Goal: Task Accomplishment & Management: Manage account settings

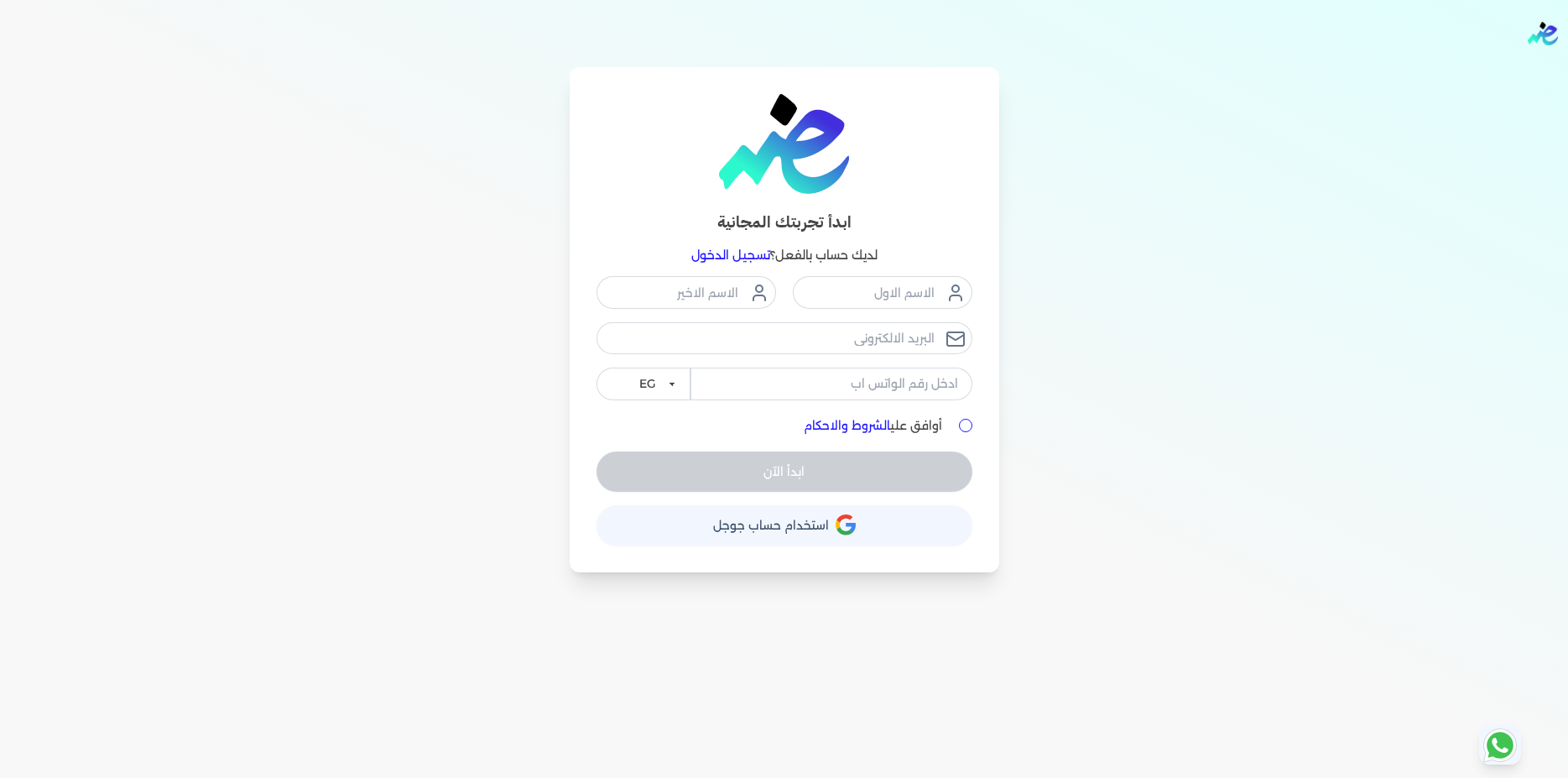
click at [745, 259] on link "تسجيل الدخول" at bounding box center [731, 255] width 79 height 15
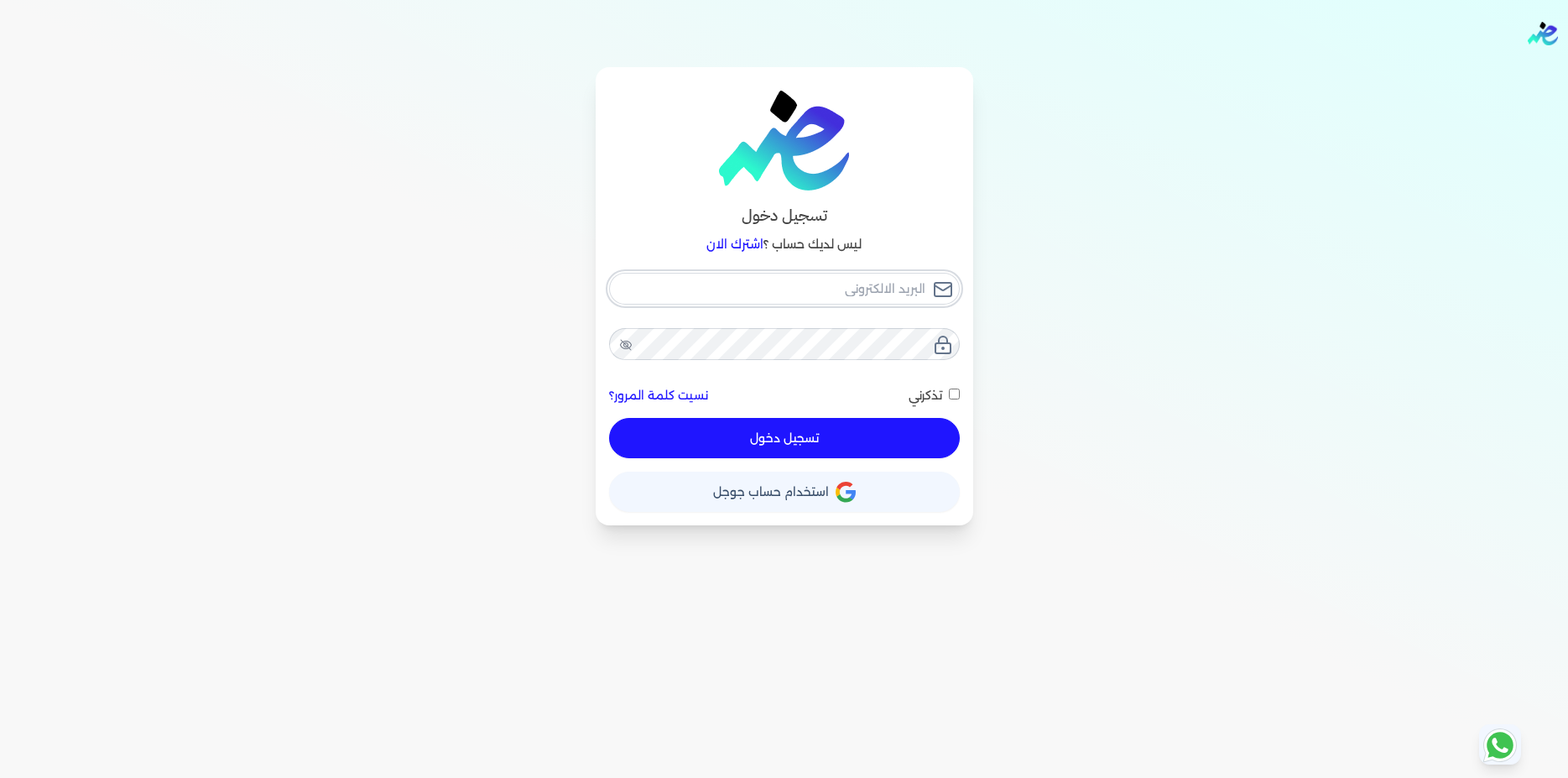
click at [861, 285] on input "email" at bounding box center [785, 289] width 351 height 32
type input "a"
checkbox input "false"
type input "am"
checkbox input "false"
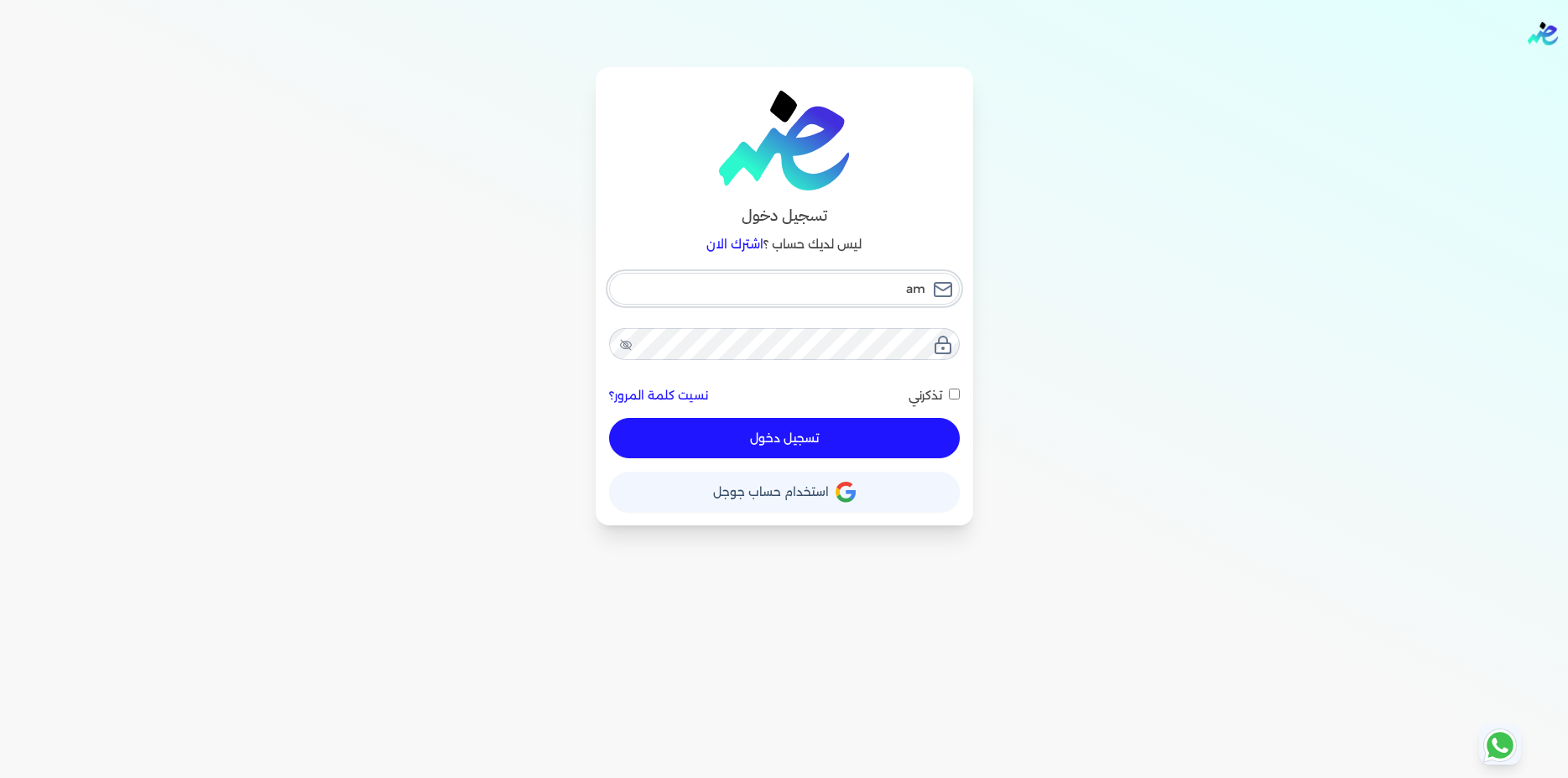
type input "amr"
checkbox input "false"
type input "amr4"
checkbox input "false"
type input "amr41"
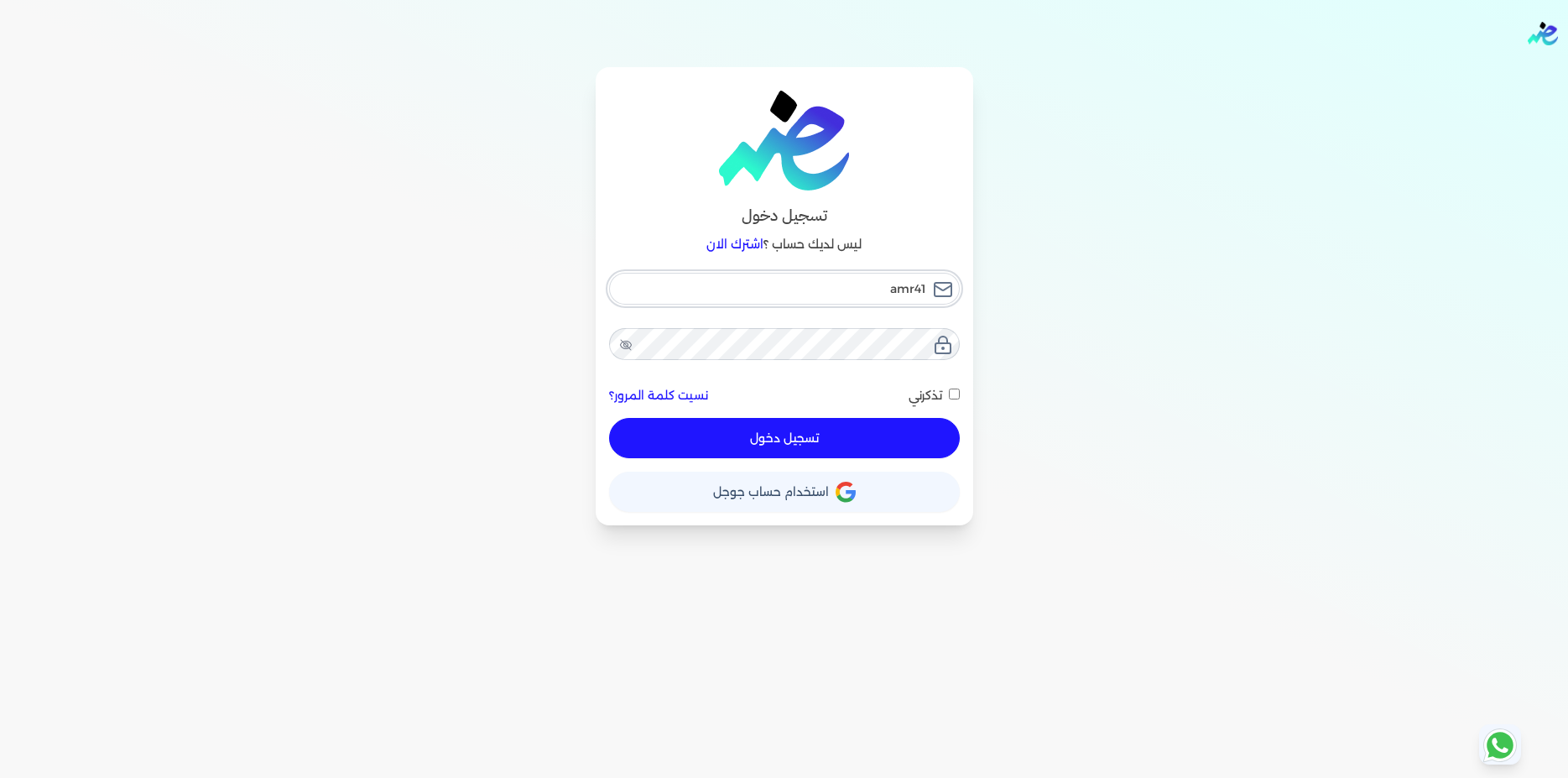
checkbox input "false"
type input "amr410"
checkbox input "false"
type input "amr410@"
checkbox input "false"
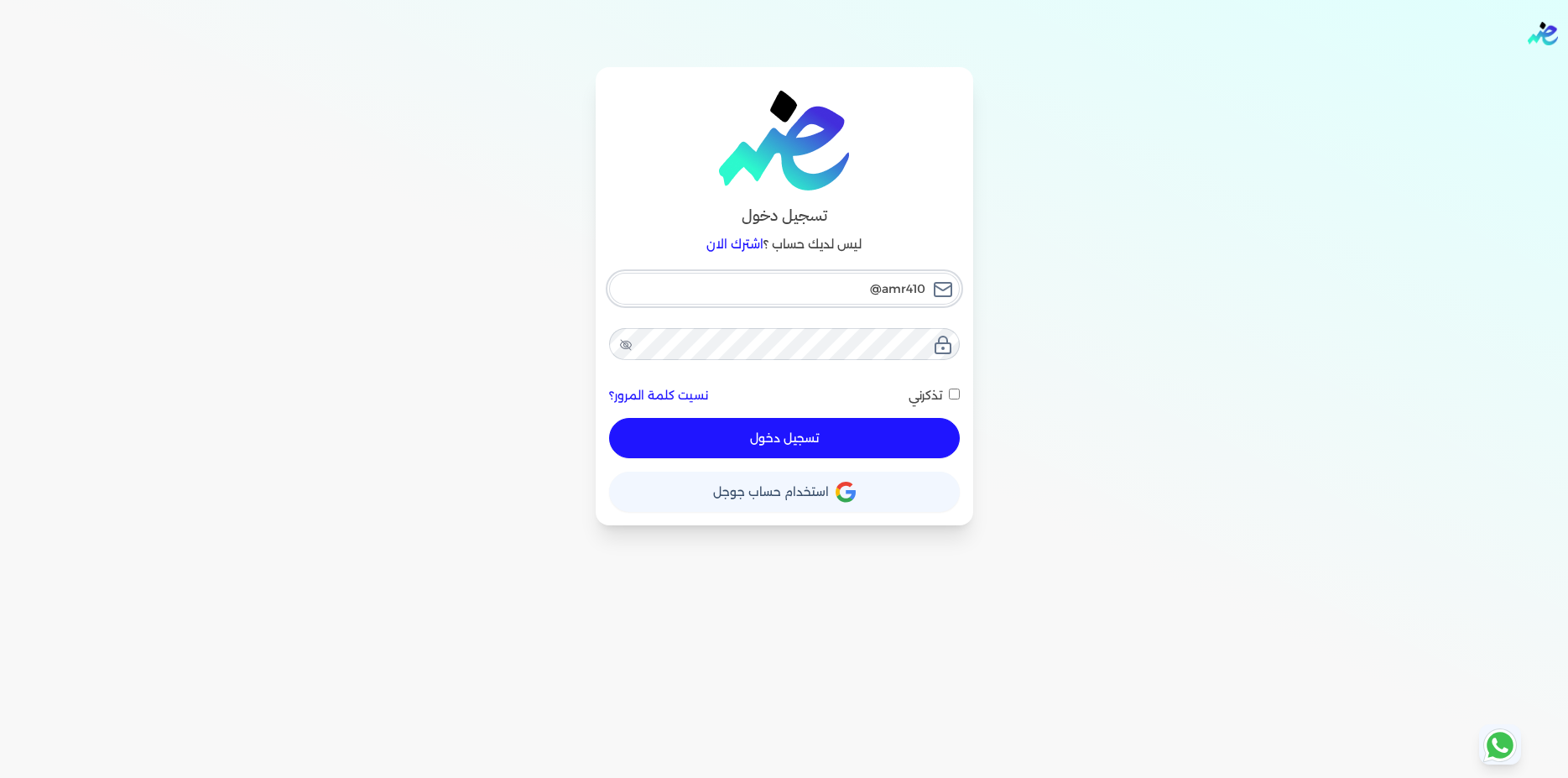
type input "amr410@y"
checkbox input "false"
type input "amr410@ya"
checkbox input "false"
type input "amr410@yah"
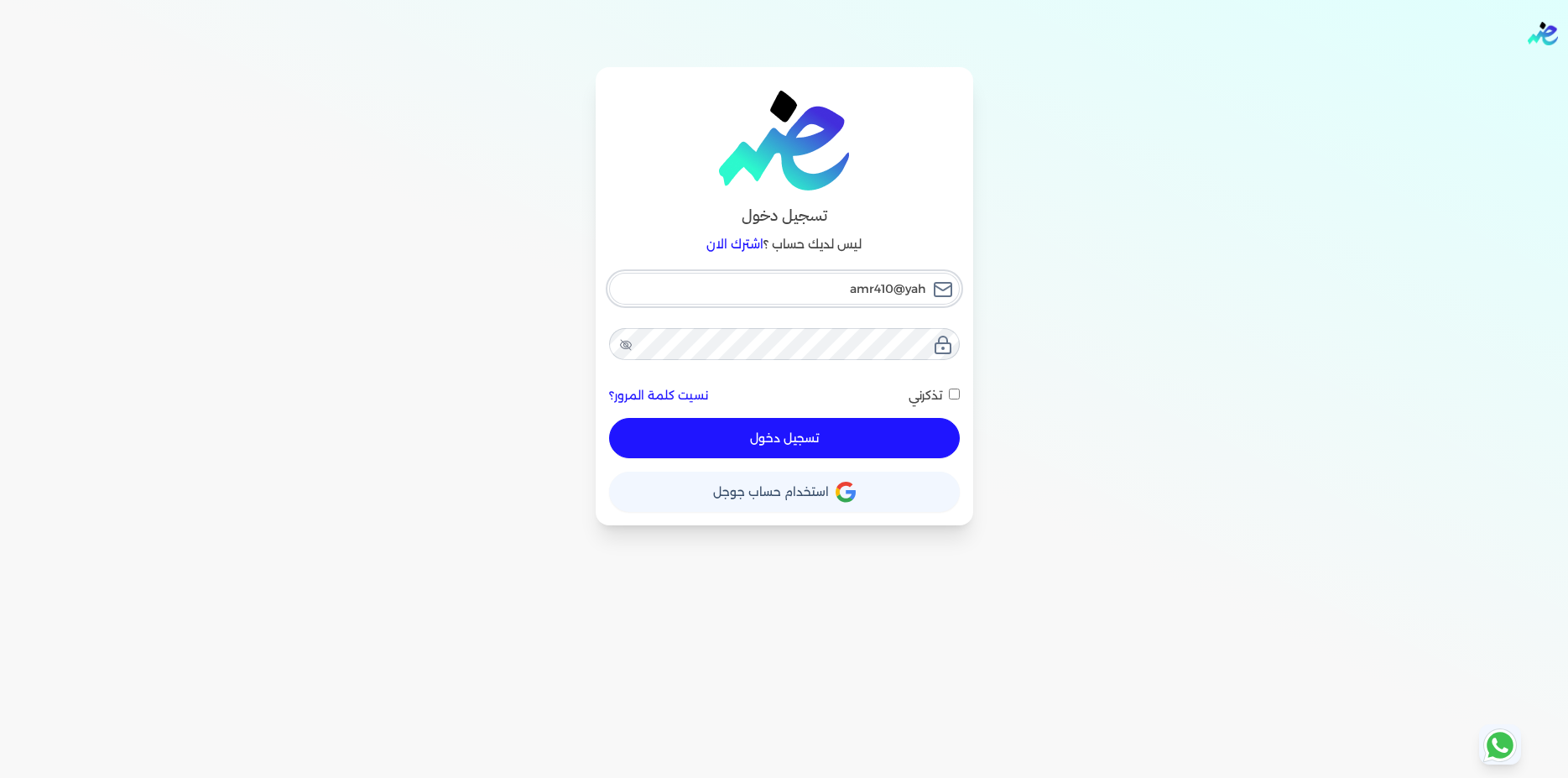
checkbox input "false"
type input "amr410@yaho"
checkbox input "false"
type input "[EMAIL_ADDRESS]"
checkbox input "false"
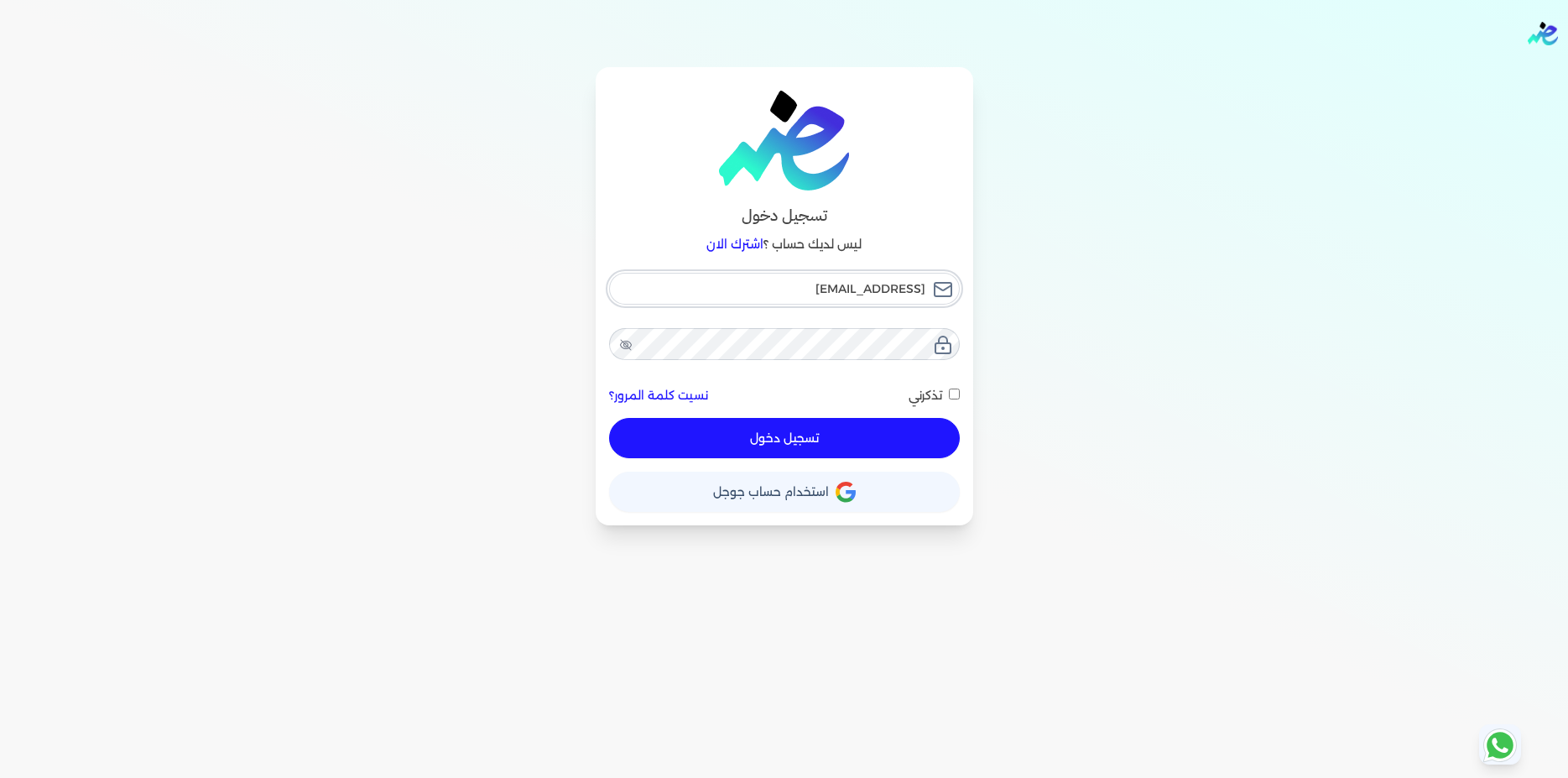
type input "[EMAIL_ADDRESS]."
checkbox input "false"
type input "amr410@yahoo.c"
checkbox input "false"
type input "[EMAIL_ADDRESS][DOMAIN_NAME]"
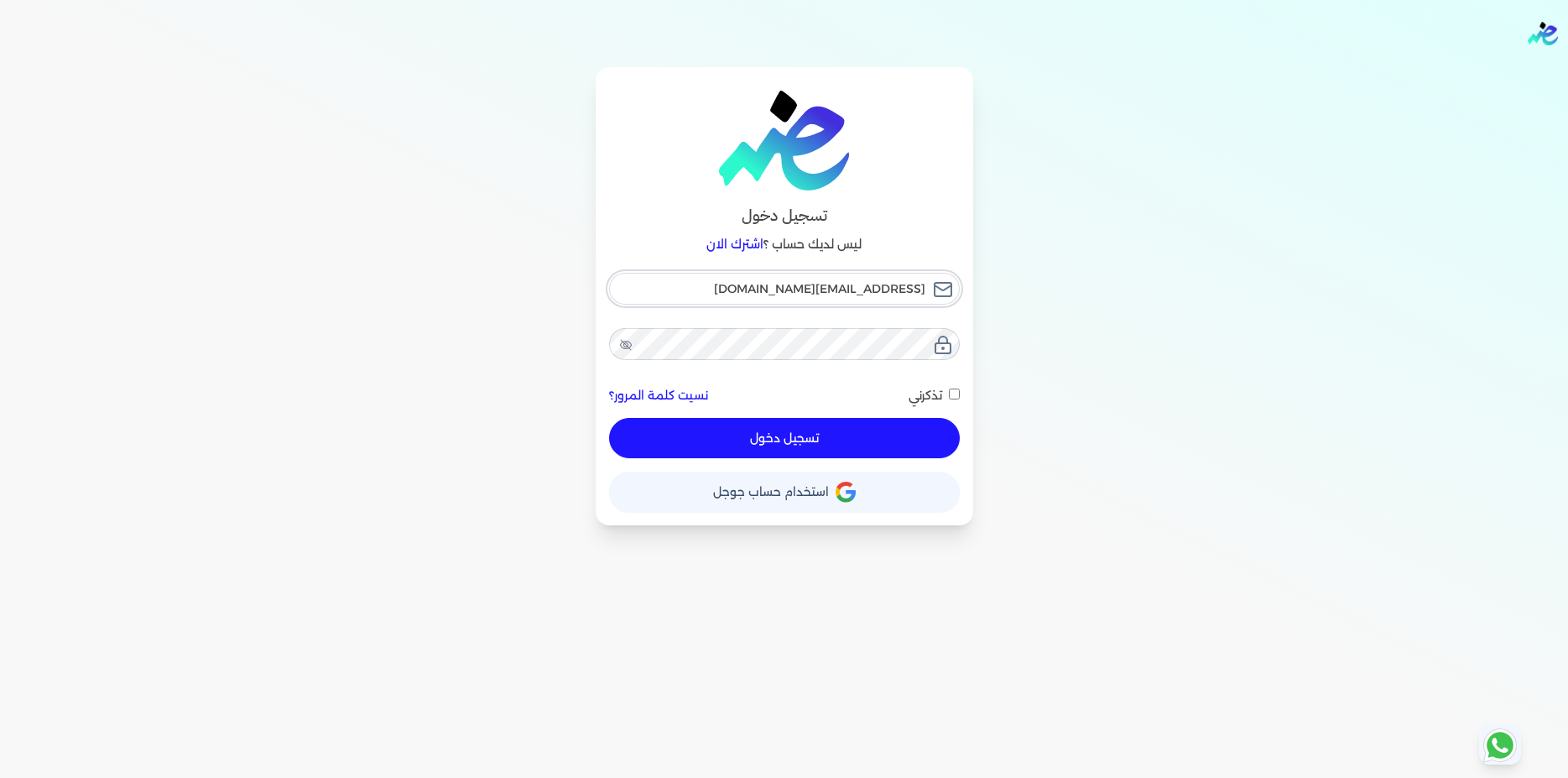
checkbox input "false"
type input "[EMAIL_ADDRESS][DOMAIN_NAME]"
checkbox input "false"
type input "[EMAIL_ADDRESS][DOMAIN_NAME]"
click at [956, 400] on input "تذكرني" at bounding box center [955, 395] width 11 height 11
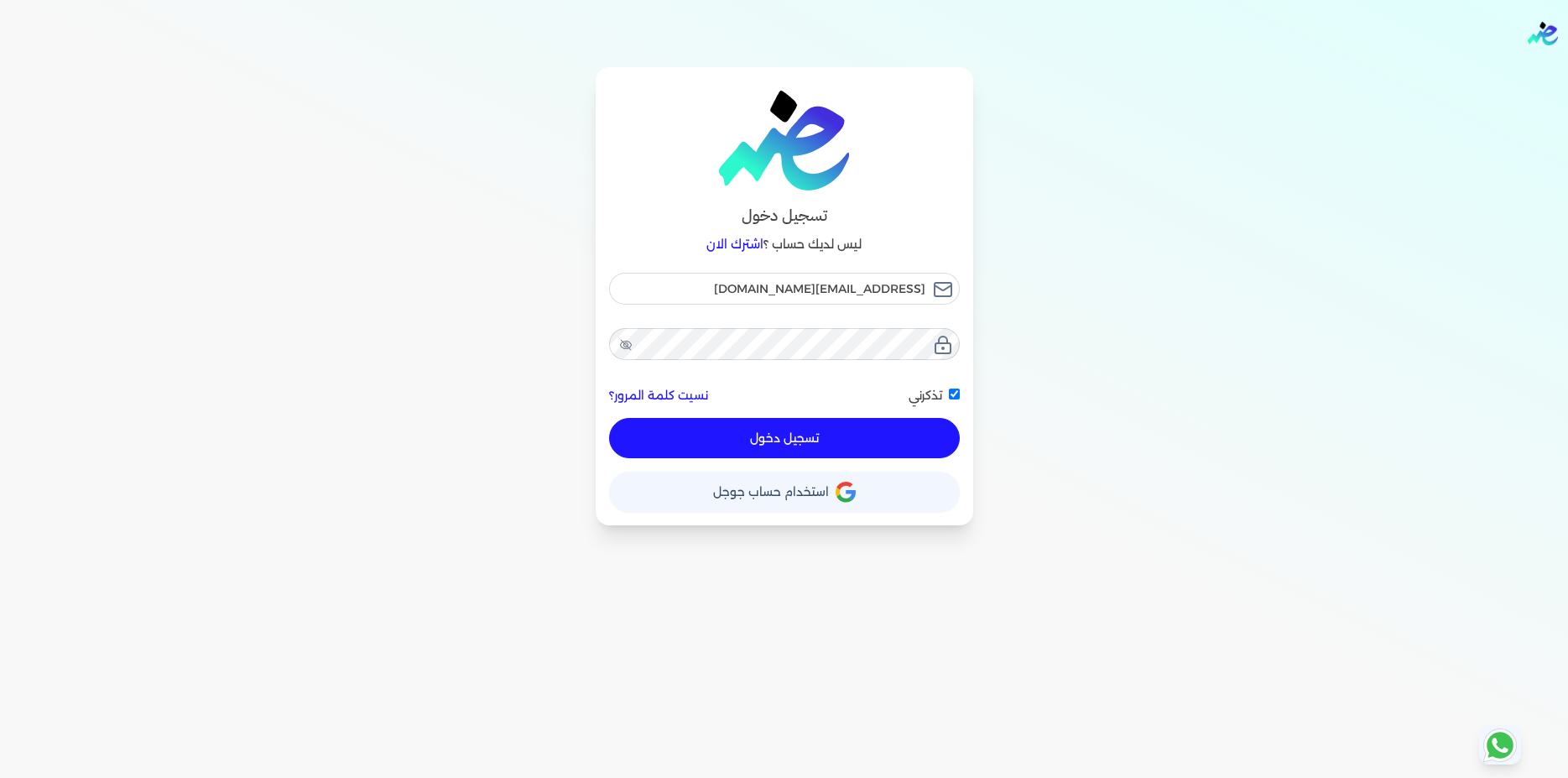
checkbox input "true"
click at [854, 434] on button "تسجيل دخول" at bounding box center [785, 439] width 351 height 40
